Goal: Task Accomplishment & Management: Use online tool/utility

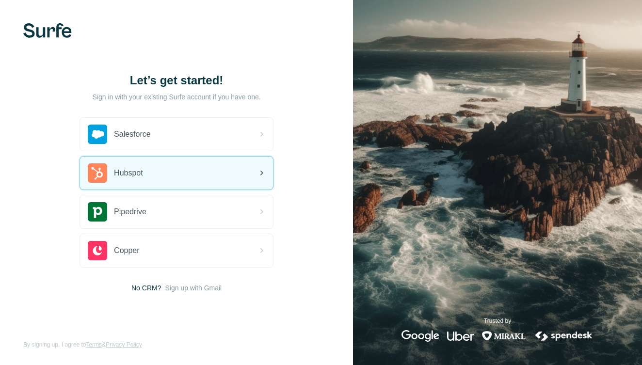
click at [202, 167] on div "Hubspot" at bounding box center [176, 173] width 193 height 33
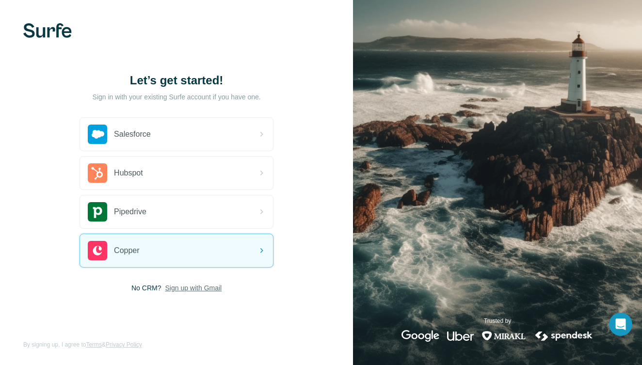
click at [196, 289] on span "Sign up with Gmail" at bounding box center [193, 288] width 57 height 10
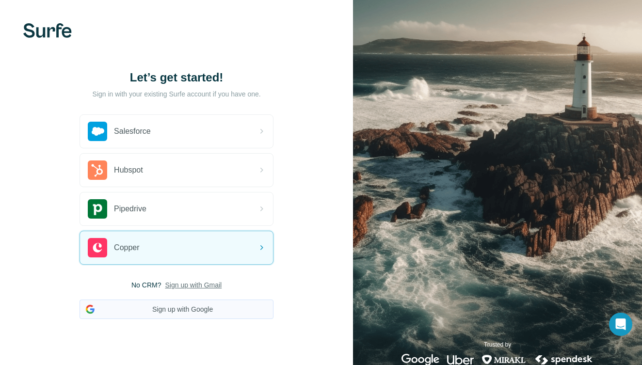
click at [193, 312] on button "Sign up with Google" at bounding box center [177, 309] width 194 height 19
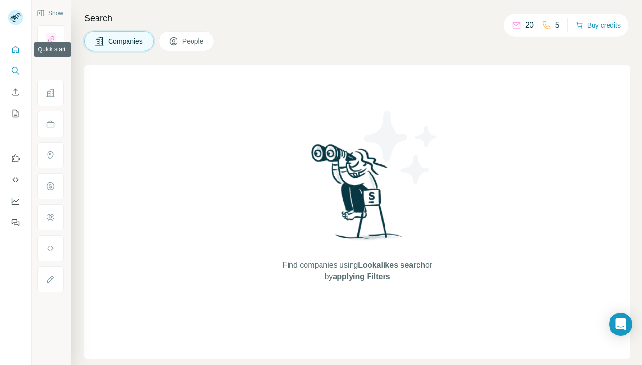
click at [12, 52] on icon "Quick start" at bounding box center [15, 49] width 7 height 7
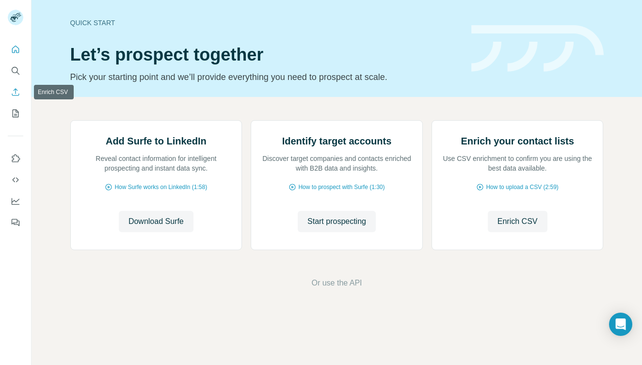
click at [14, 93] on icon "Enrich CSV" at bounding box center [16, 92] width 10 height 10
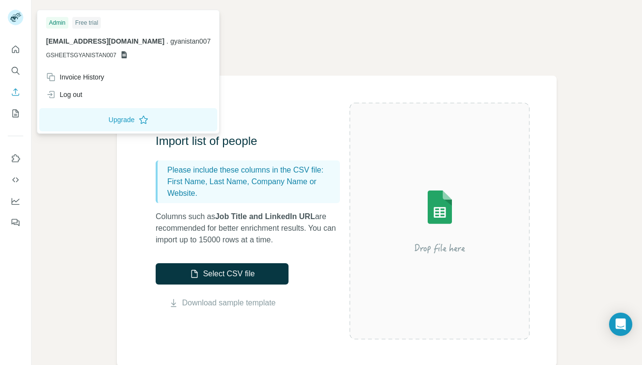
click at [16, 17] on rect at bounding box center [16, 18] width 16 height 16
click at [340, 49] on div "Enrich CSV" at bounding box center [337, 37] width 564 height 29
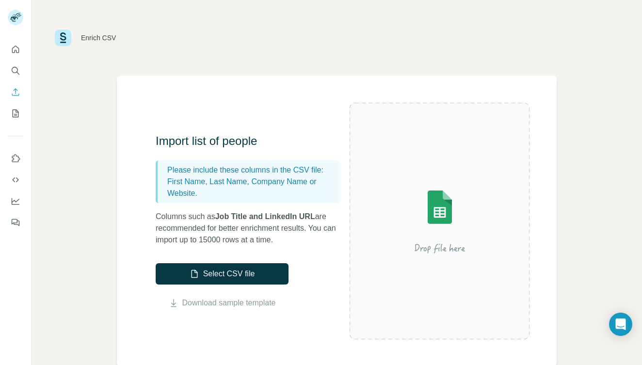
click at [506, 214] on img at bounding box center [440, 221] width 175 height 116
click at [20, 51] on icon "Quick start" at bounding box center [16, 50] width 10 height 10
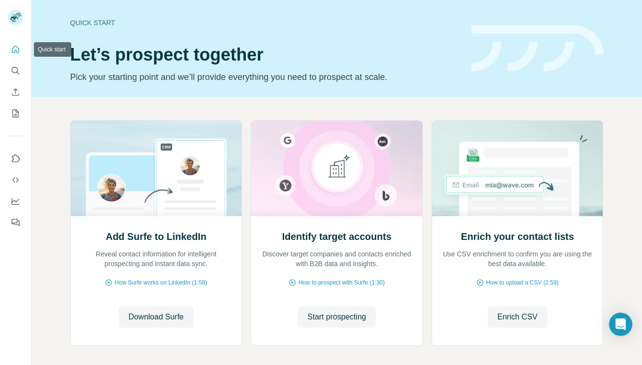
click at [20, 51] on icon "Quick start" at bounding box center [16, 50] width 10 height 10
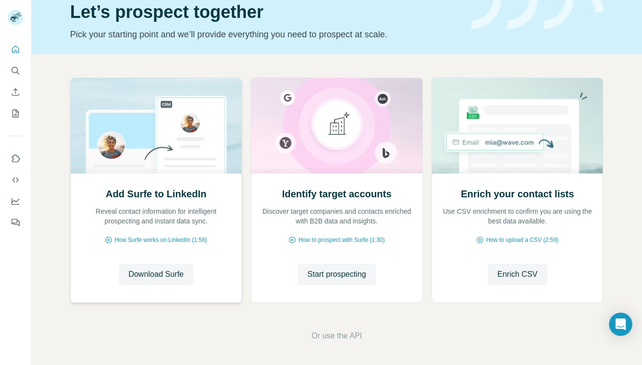
scroll to position [43, 0]
click at [172, 277] on span "Download Surfe" at bounding box center [156, 275] width 55 height 12
